Goal: Information Seeking & Learning: Check status

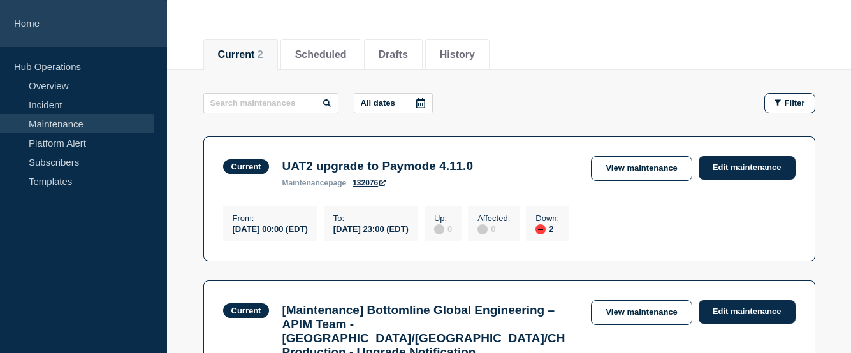
scroll to position [128, 0]
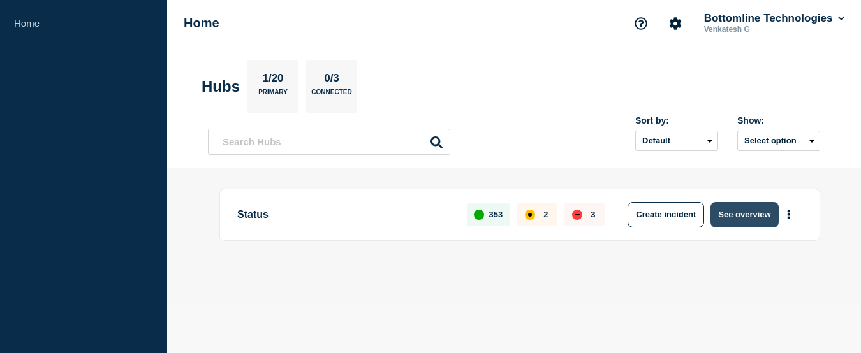
click at [752, 208] on button "See overview" at bounding box center [744, 215] width 68 height 26
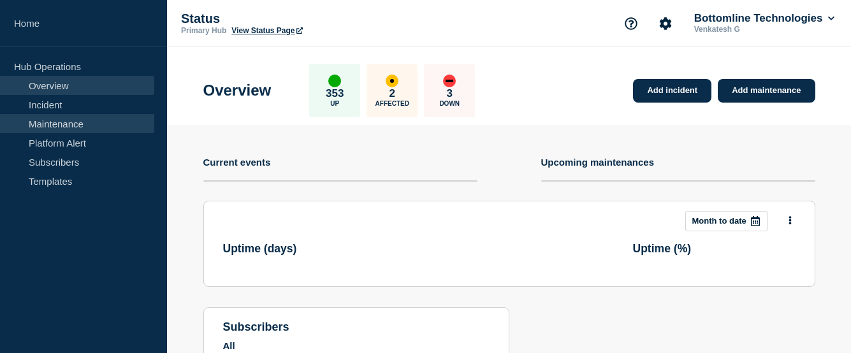
click at [59, 122] on link "Maintenance" at bounding box center [77, 123] width 154 height 19
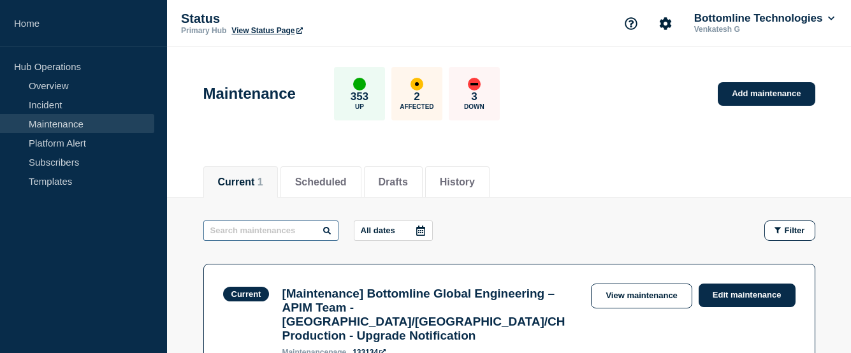
click at [260, 229] on input "text" at bounding box center [270, 231] width 135 height 20
paste input "[Maintenance] Advisory Notification – Infrastructure Engineering - Nutanix [us0…"
type input "[Maintenance] Advisory Notification – Infrastructure Engineering - Nutanix [us0…"
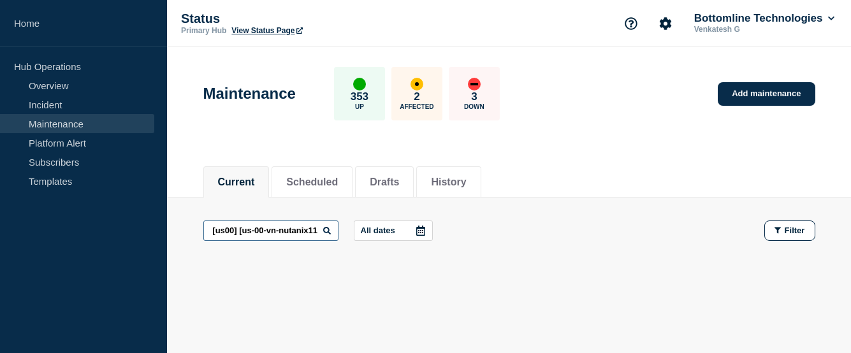
scroll to position [36, 0]
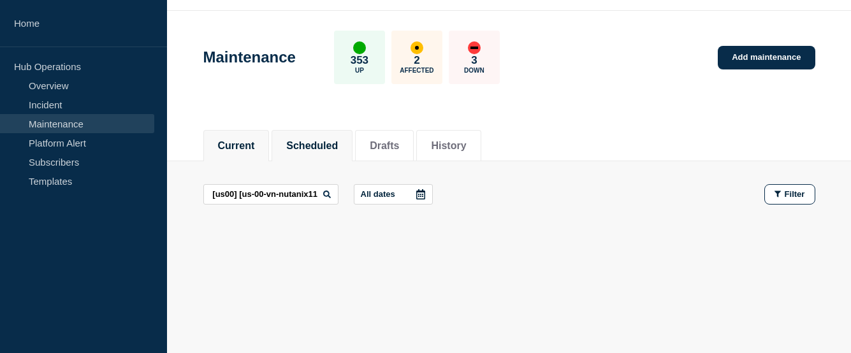
click at [337, 148] on button "Scheduled" at bounding box center [312, 145] width 52 height 11
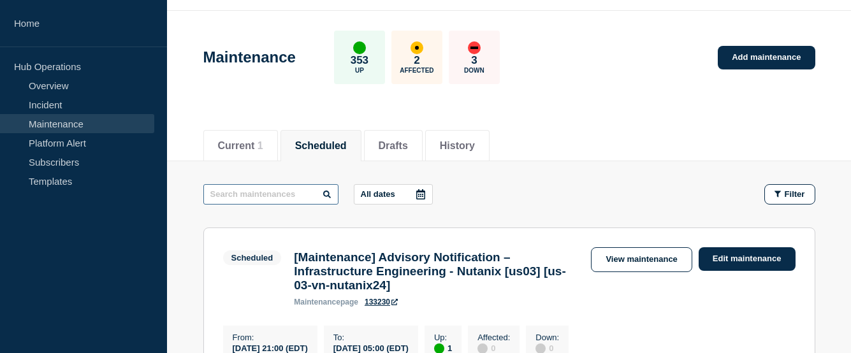
click at [271, 201] on input "text" at bounding box center [270, 194] width 135 height 20
paste input "[Maintenance] Advisory Notification – Infrastructure Engineering - Nutanix [us0…"
type input "[Maintenance] Advisory Notification – Infrastructure Engineering - Nutanix [us0…"
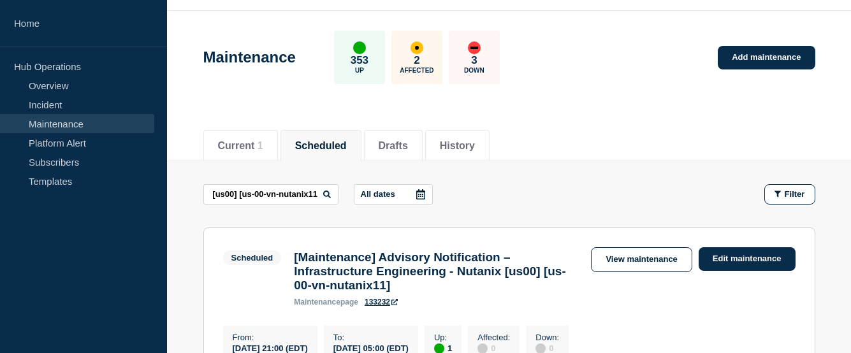
click at [327, 194] on icon at bounding box center [327, 195] width 8 height 8
click at [620, 261] on link "View maintenance" at bounding box center [641, 259] width 101 height 25
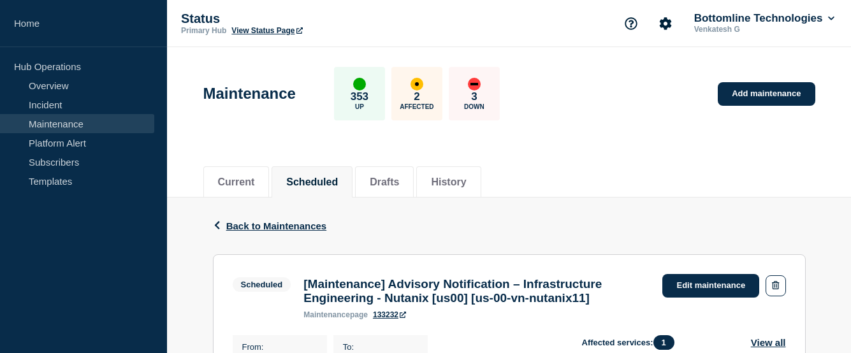
scroll to position [191, 0]
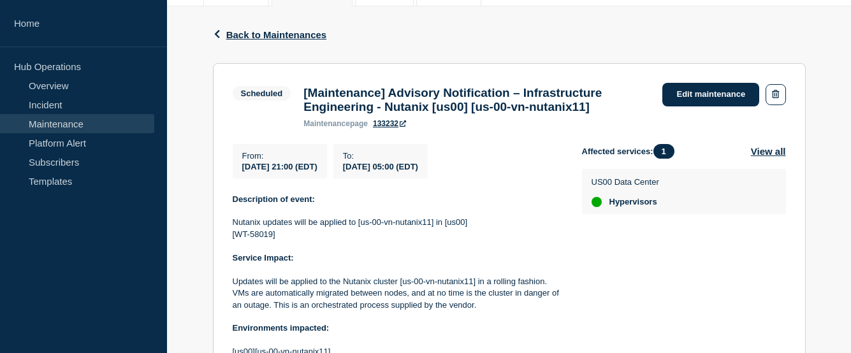
click at [71, 124] on link "Maintenance" at bounding box center [77, 123] width 154 height 19
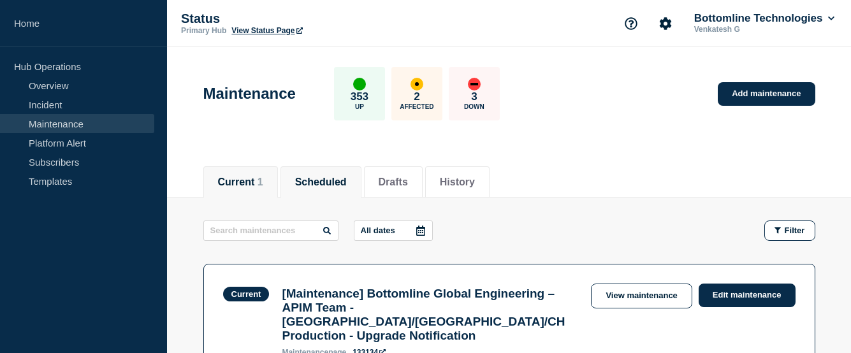
click at [331, 180] on button "Scheduled" at bounding box center [321, 182] width 52 height 11
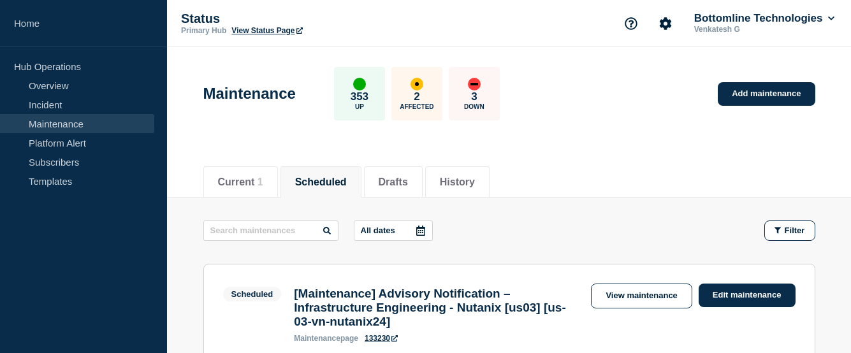
click at [419, 229] on icon at bounding box center [420, 231] width 9 height 10
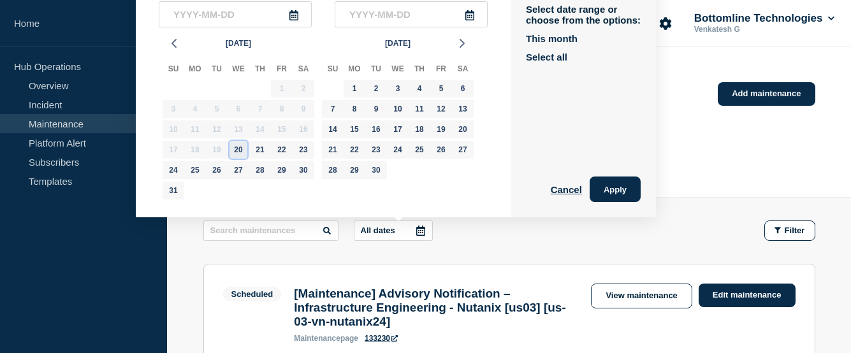
click at [237, 151] on div "20" at bounding box center [239, 150] width 18 height 18
type input "2025-08-20"
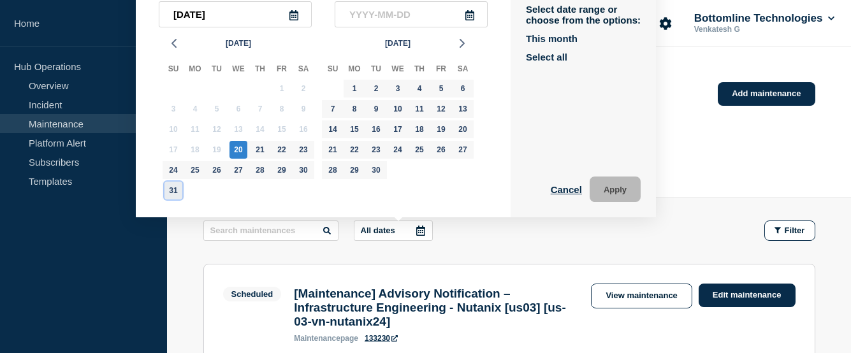
click at [169, 193] on div "31" at bounding box center [173, 191] width 18 height 18
type input "2025-08-31"
click at [615, 190] on button "Apply" at bounding box center [615, 190] width 51 height 26
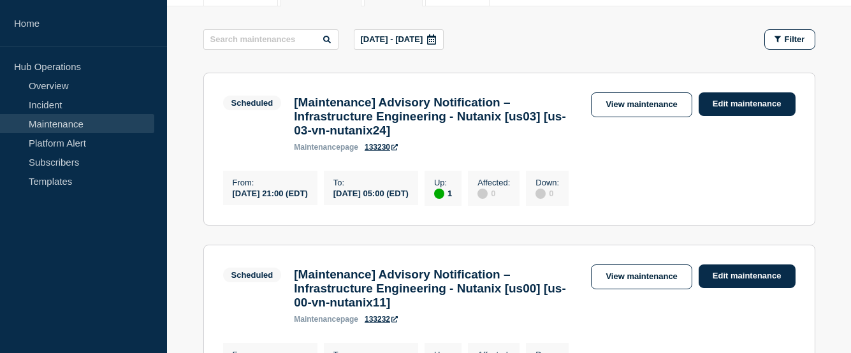
scroll to position [128, 0]
